Goal: Communication & Community: Answer question/provide support

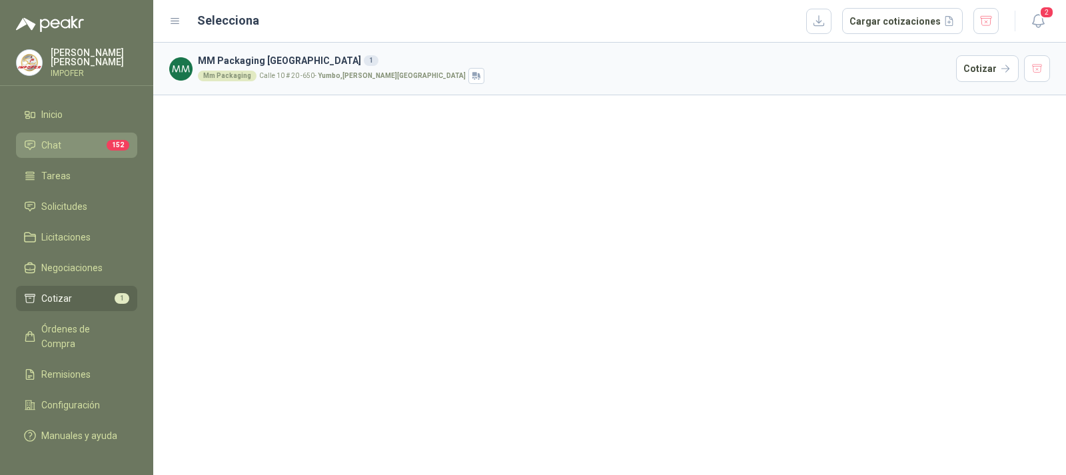
click at [51, 147] on span "Chat" at bounding box center [51, 145] width 20 height 15
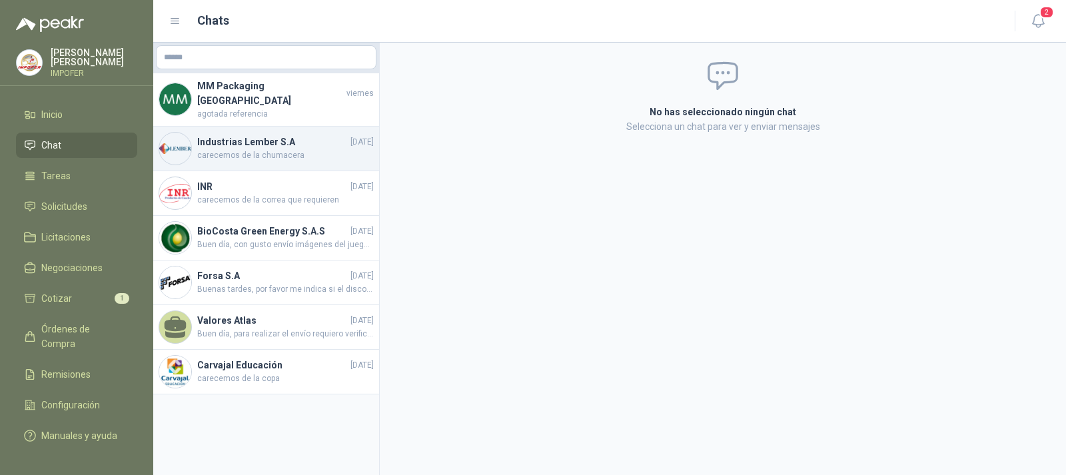
click at [229, 135] on h4 "Industrias Lember S.A" at bounding box center [272, 142] width 151 height 15
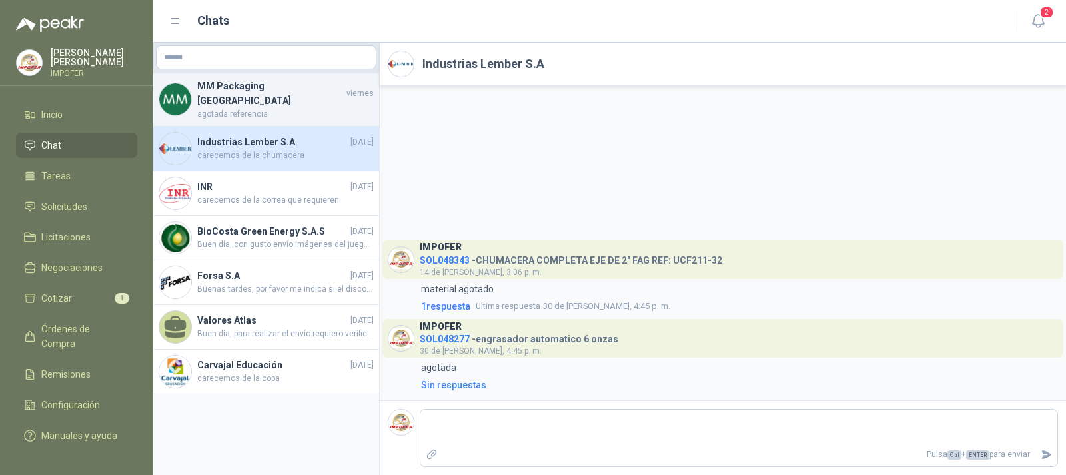
click at [225, 86] on h4 "MM Packaging [GEOGRAPHIC_DATA]" at bounding box center [270, 93] width 147 height 29
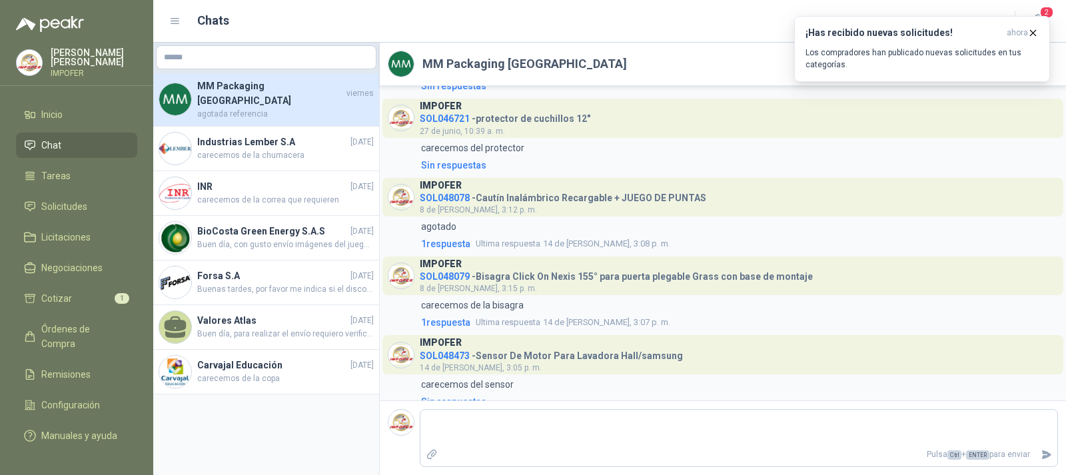
scroll to position [2215, 0]
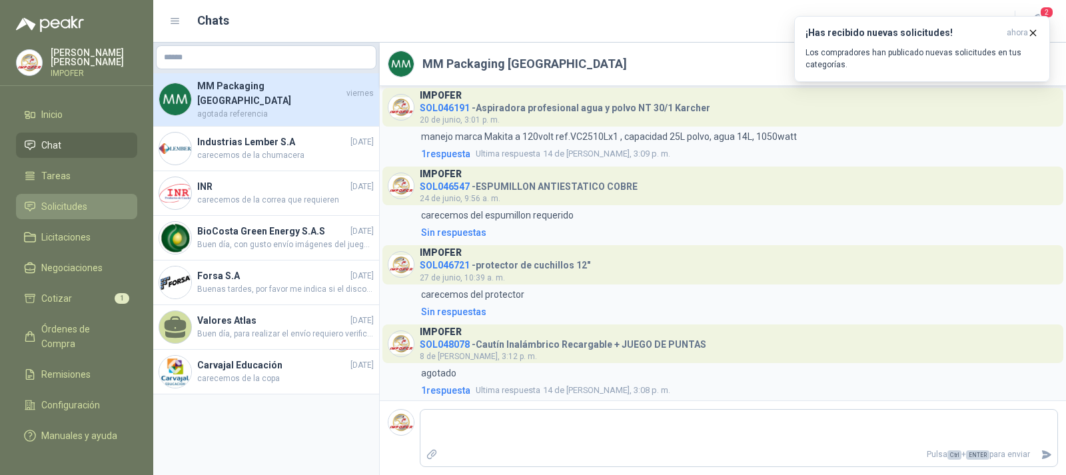
click at [53, 205] on span "Solicitudes" at bounding box center [64, 206] width 46 height 15
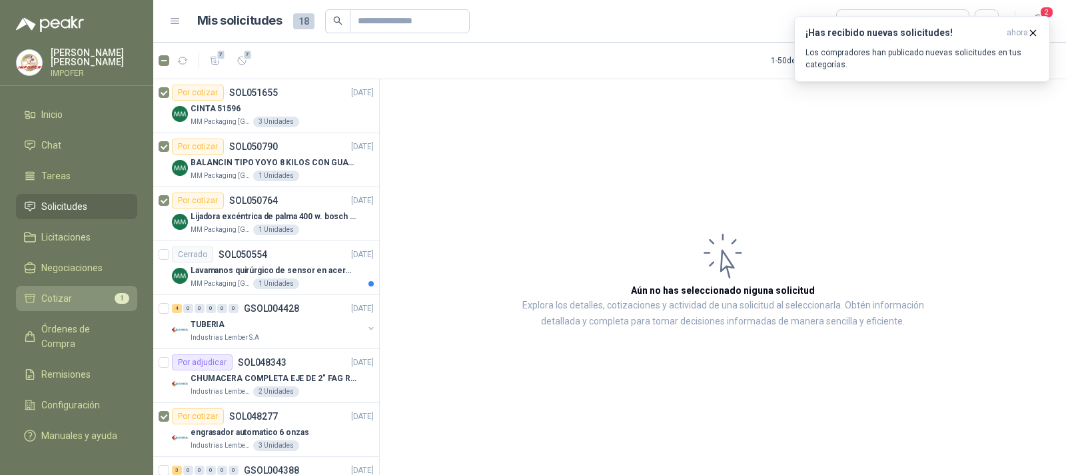
click at [51, 298] on span "Cotizar" at bounding box center [56, 298] width 31 height 15
